Goal: Task Accomplishment & Management: Use online tool/utility

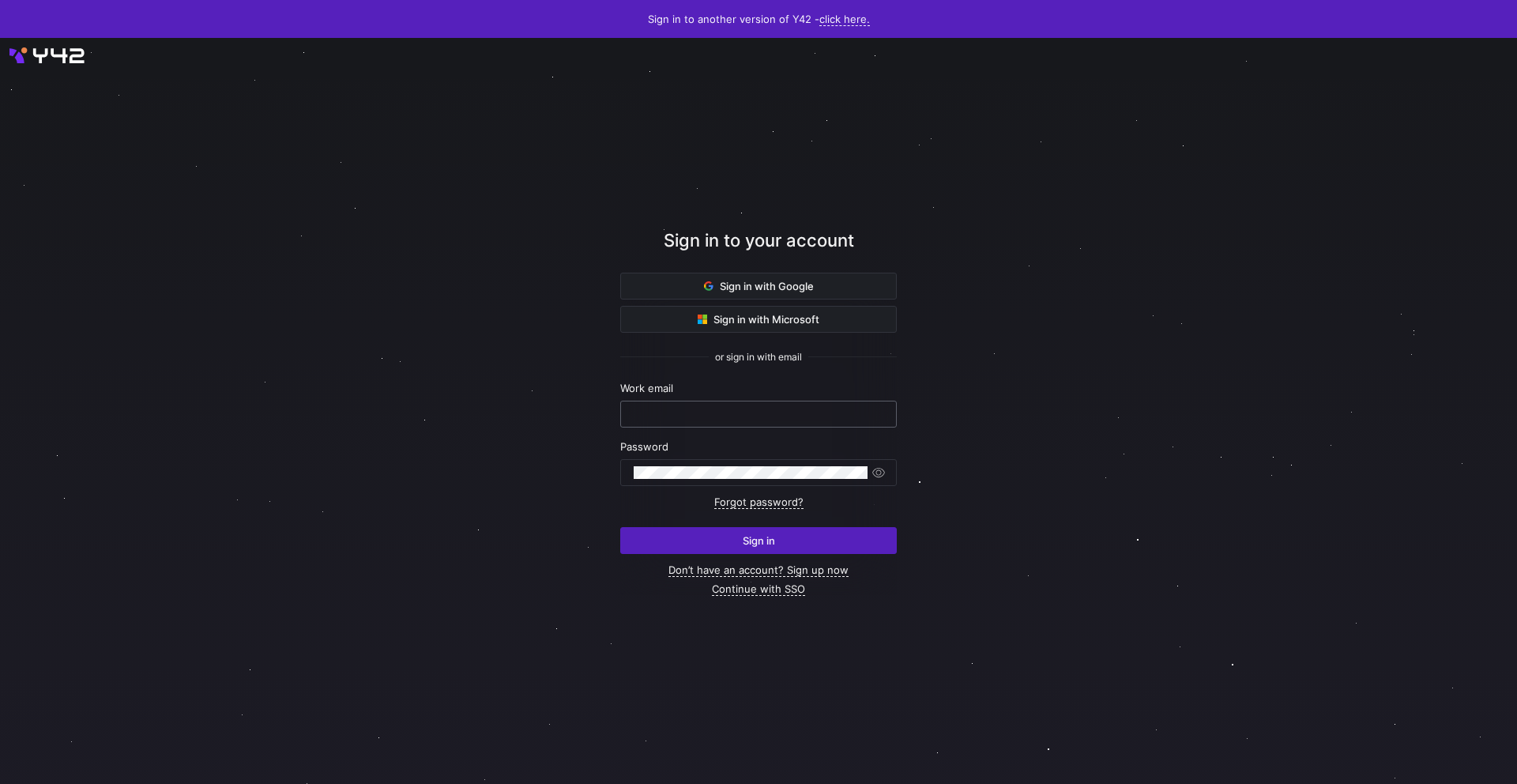
click at [701, 419] on div at bounding box center [758, 414] width 250 height 26
type input "[EMAIL_ADDRESS][DOMAIN_NAME]"
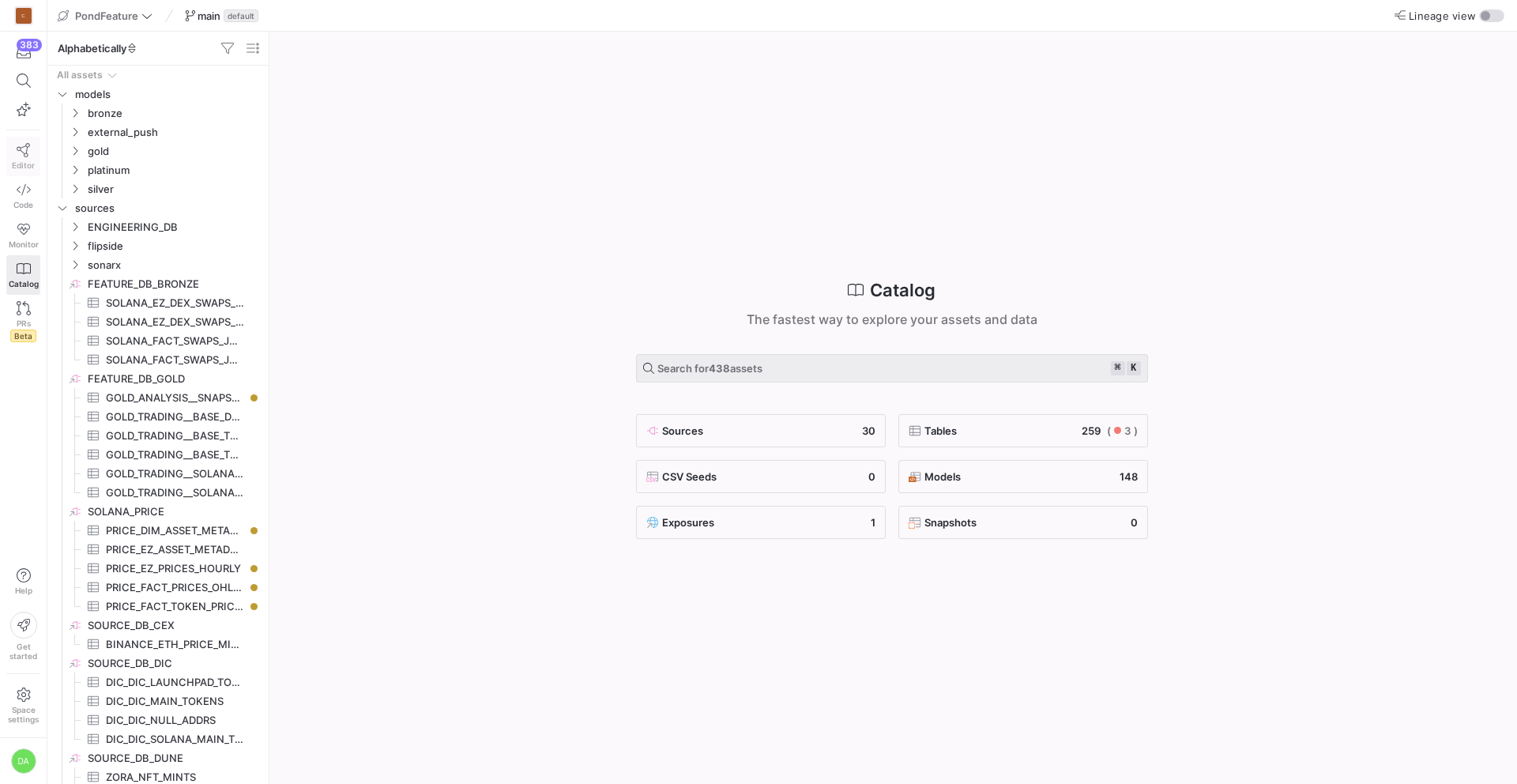
click at [17, 151] on icon at bounding box center [24, 150] width 14 height 14
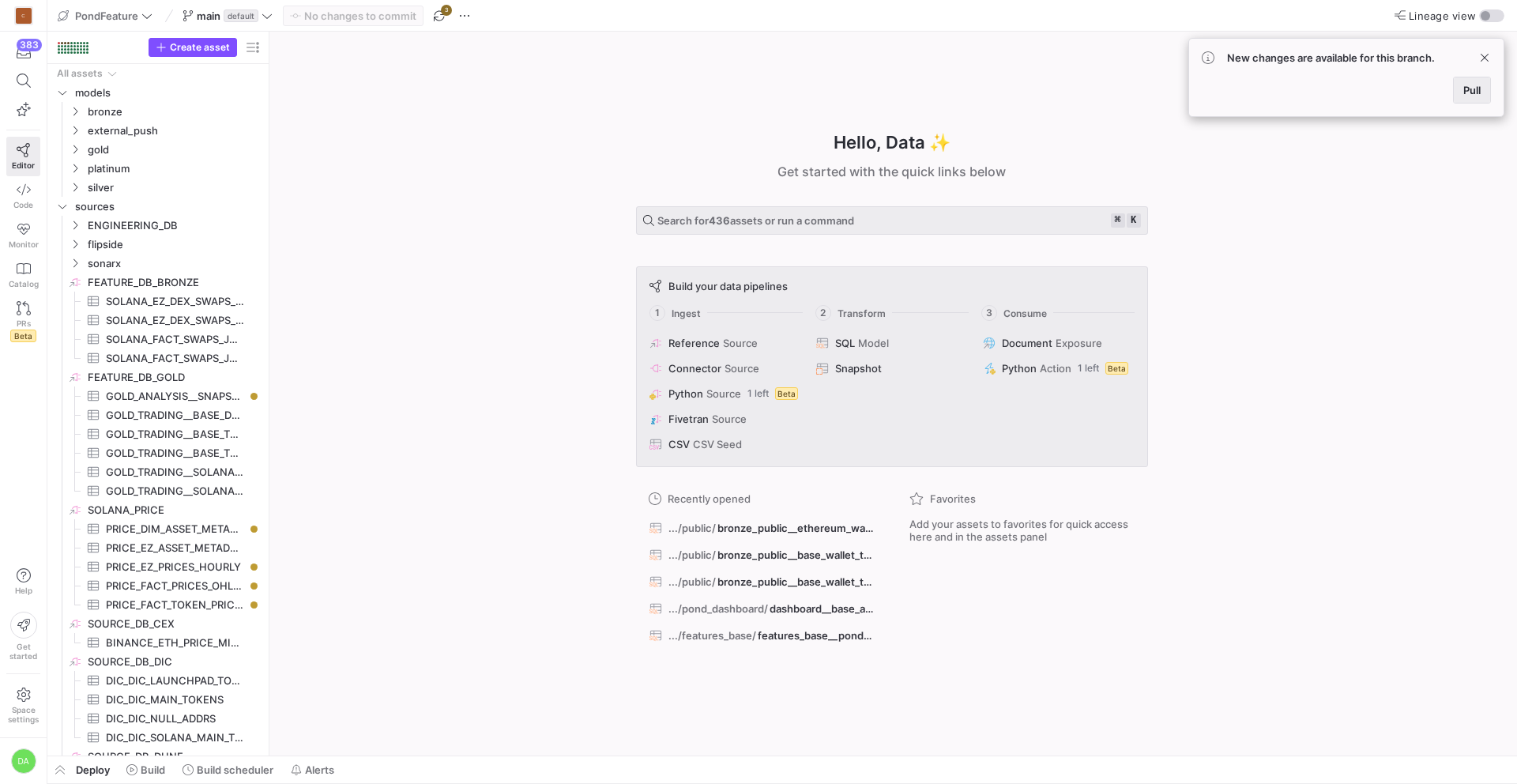
click at [1465, 93] on span "Pull" at bounding box center [1472, 89] width 17 height 12
click at [60, 769] on span "button" at bounding box center [60, 770] width 26 height 27
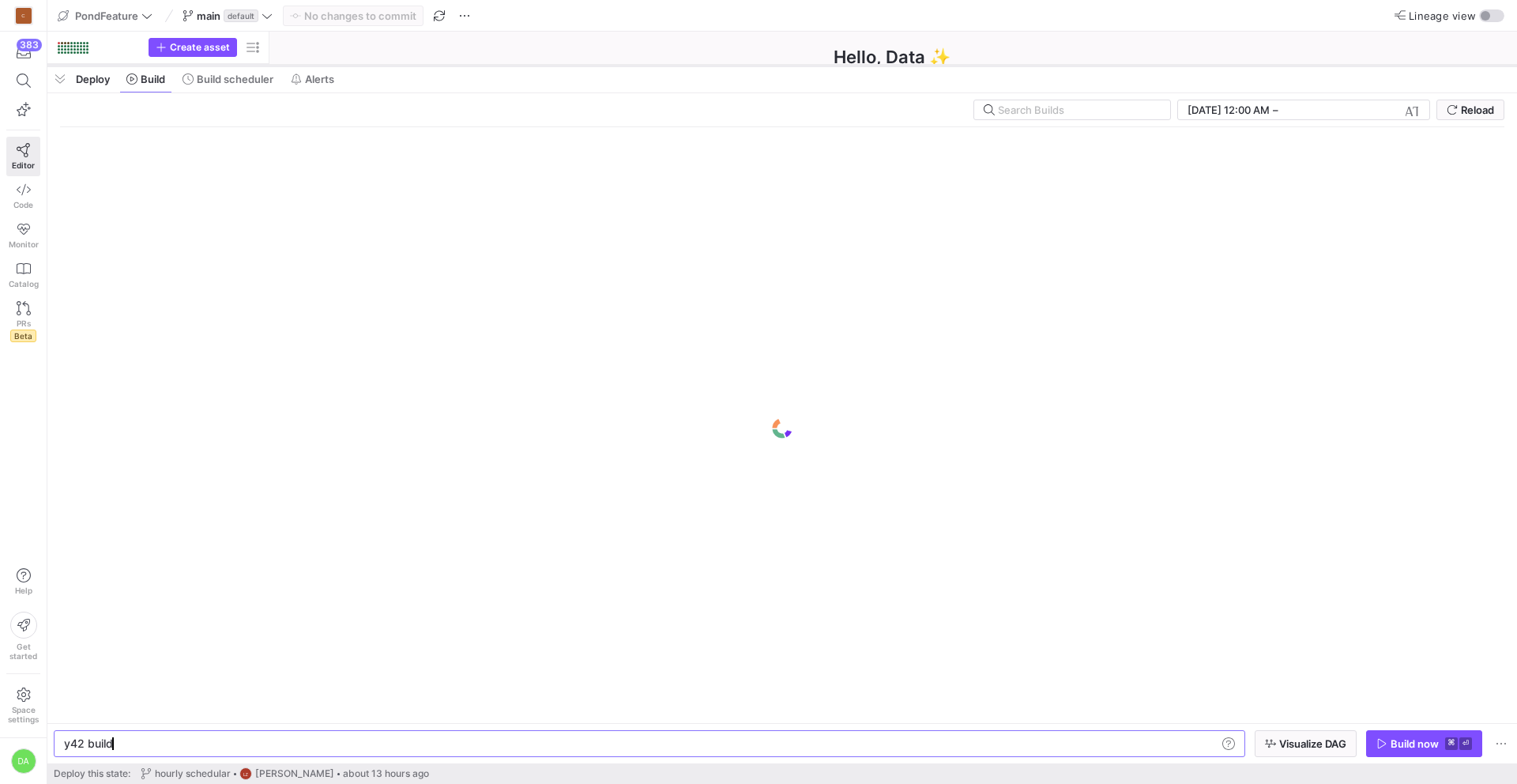
scroll to position [0, 47]
drag, startPoint x: 519, startPoint y: 496, endPoint x: 512, endPoint y: 66, distance: 430.1
click at [512, 66] on div at bounding box center [782, 65] width 1470 height 7
click at [255, 81] on span "Build scheduler" at bounding box center [235, 79] width 77 height 12
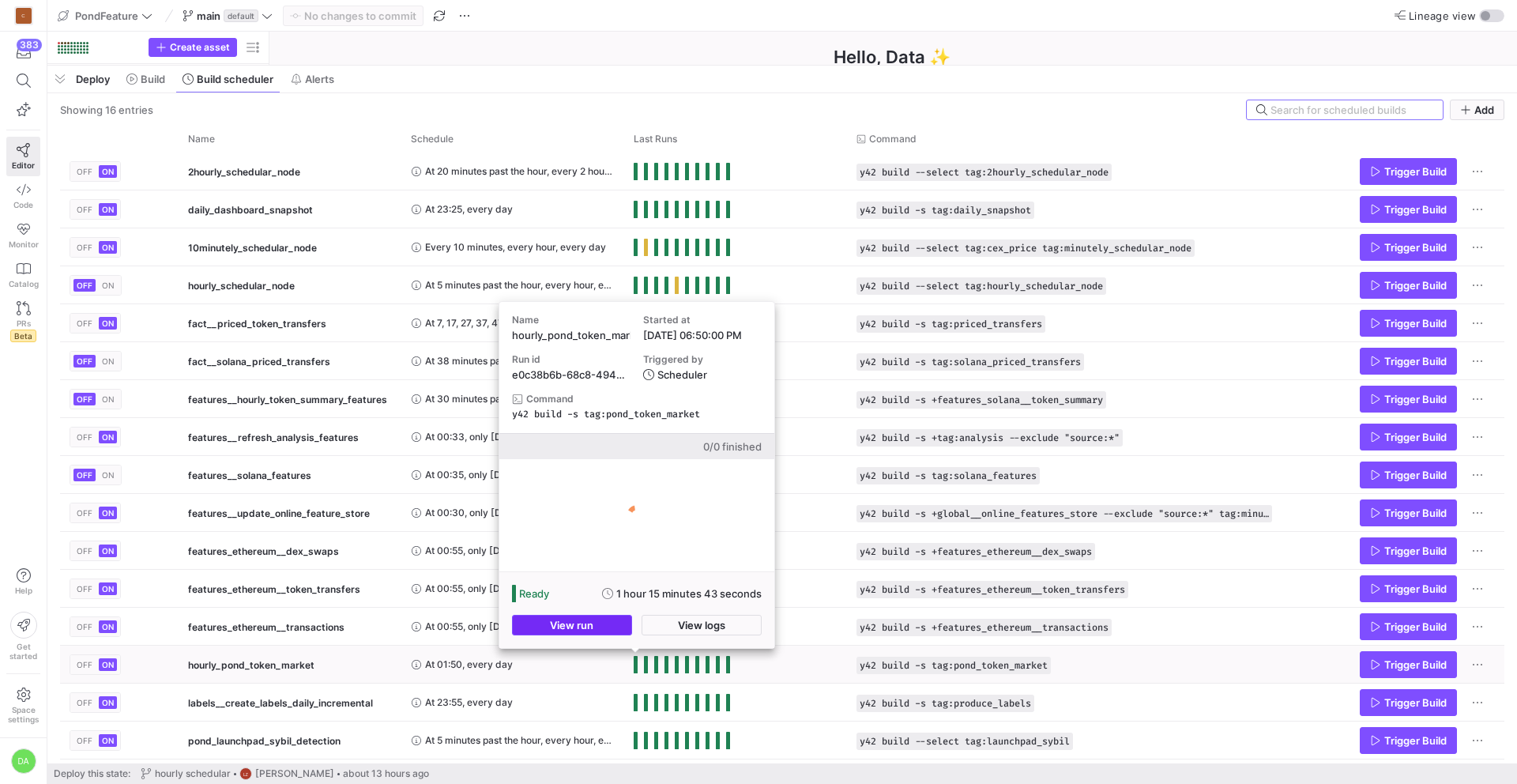
click at [598, 625] on span "button" at bounding box center [572, 625] width 118 height 19
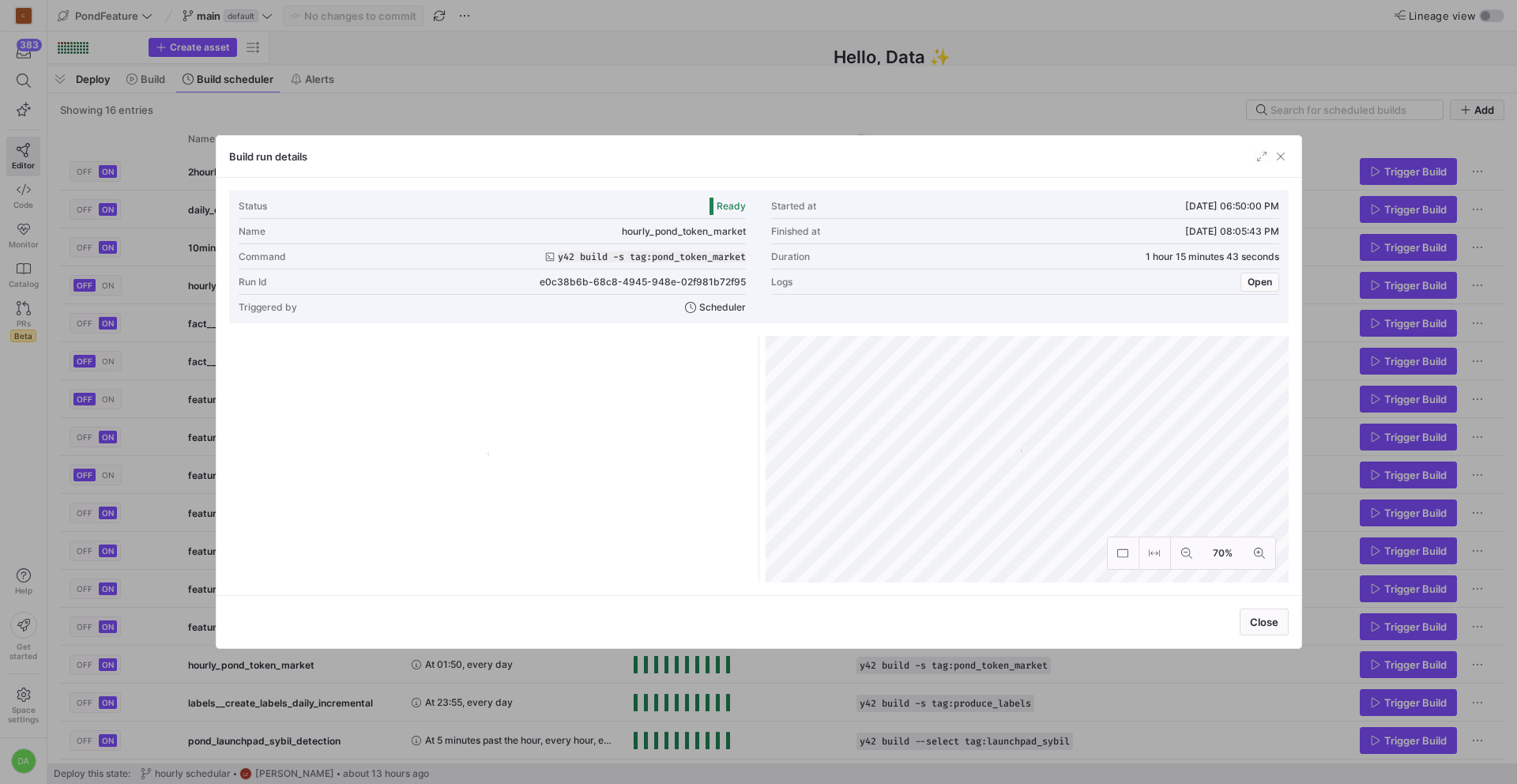
click at [1259, 153] on span "button" at bounding box center [1261, 156] width 16 height 16
click at [1260, 270] on div "Logs Open" at bounding box center [1025, 282] width 509 height 26
